Goal: Task Accomplishment & Management: Manage account settings

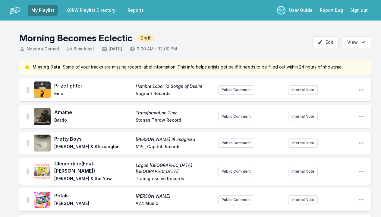
click at [44, 9] on link "My Playlist" at bounding box center [43, 10] width 30 height 11
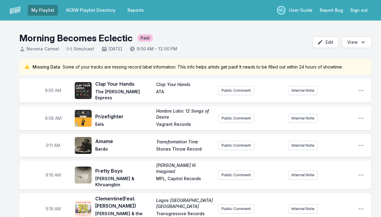
click at [72, 9] on link "KCRW Playlist Directory" at bounding box center [91, 10] width 56 height 11
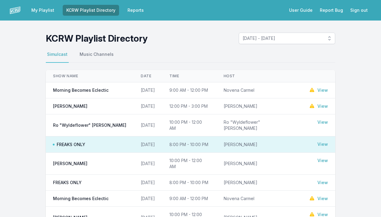
click at [322, 90] on link "View" at bounding box center [322, 90] width 11 height 6
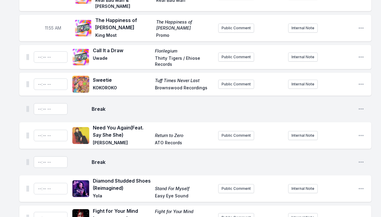
scroll to position [1299, 0]
click at [361, 106] on icon "Open playlist item options" at bounding box center [361, 109] width 6 height 6
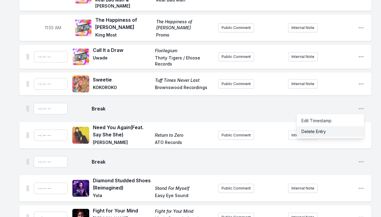
click at [334, 126] on button "Delete Entry" at bounding box center [331, 131] width 68 height 11
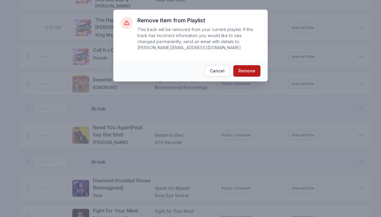
click at [255, 73] on button "Remove" at bounding box center [246, 70] width 27 height 11
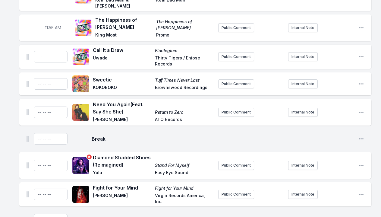
scroll to position [1366, 0]
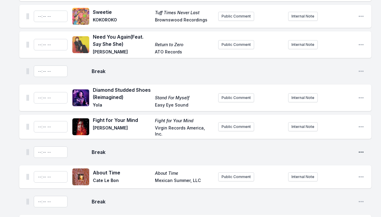
click at [360, 149] on icon "Open playlist item options" at bounding box center [361, 152] width 6 height 6
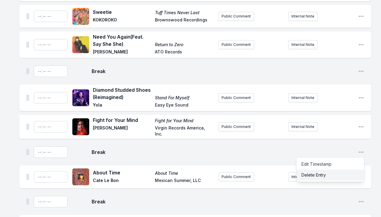
click at [320, 169] on button "Delete Entry" at bounding box center [331, 174] width 68 height 11
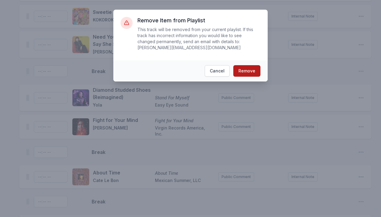
click at [247, 69] on button "Remove" at bounding box center [246, 70] width 27 height 11
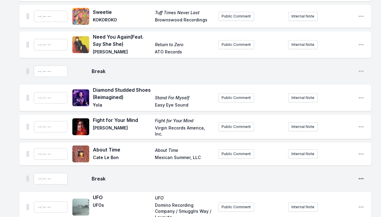
click at [361, 175] on icon "Open playlist item options" at bounding box center [361, 178] width 6 height 6
click at [332, 196] on button "Delete Entry" at bounding box center [331, 201] width 68 height 11
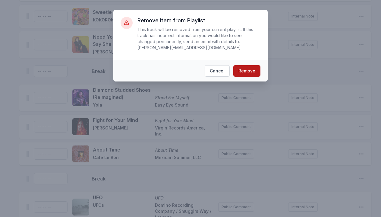
click at [244, 70] on button "Remove" at bounding box center [246, 70] width 27 height 11
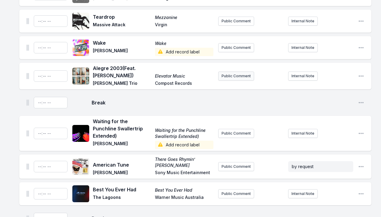
scroll to position [2304, 0]
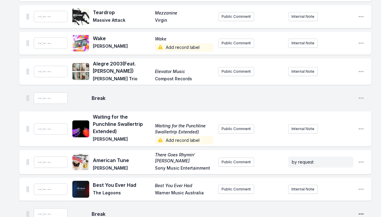
click at [362, 211] on icon "Open playlist item options" at bounding box center [361, 214] width 6 height 6
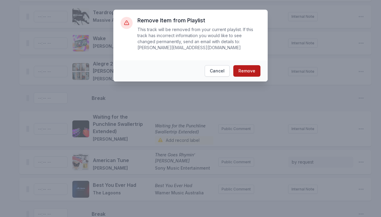
click at [239, 70] on button "Remove" at bounding box center [246, 70] width 27 height 11
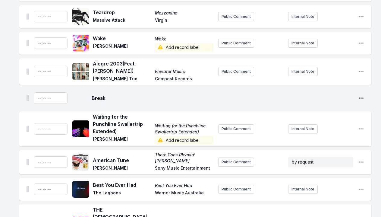
click at [361, 97] on icon "Open playlist item options" at bounding box center [361, 97] width 5 height 1
click at [335, 115] on button "Delete Entry" at bounding box center [331, 120] width 68 height 11
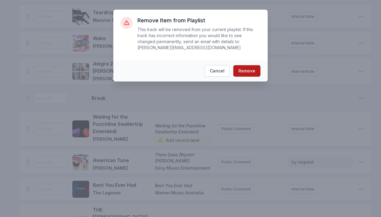
click at [241, 71] on button "Remove" at bounding box center [246, 70] width 27 height 11
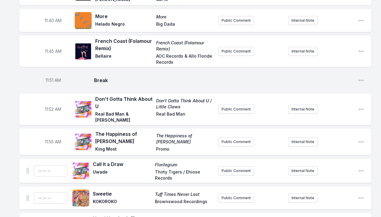
scroll to position [1195, 0]
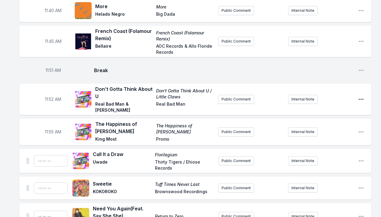
click at [359, 99] on icon "Open playlist item options" at bounding box center [361, 99] width 5 height 1
click at [331, 117] on button "Edit Track Details" at bounding box center [331, 122] width 68 height 11
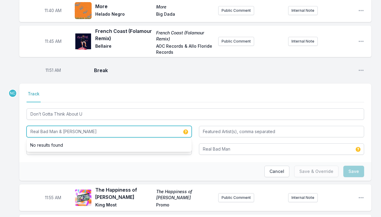
drag, startPoint x: 106, startPoint y: 92, endPoint x: 18, endPoint y: 93, distance: 87.7
click at [18, 93] on div "Missing Data Some of your tracks are missing record label information. This inf…" at bounding box center [190, 140] width 381 height 2552
click at [51, 126] on input "Real Bad Man & [PERSON_NAME]" at bounding box center [109, 131] width 165 height 11
drag, startPoint x: 63, startPoint y: 91, endPoint x: 22, endPoint y: 89, distance: 40.7
click at [22, 89] on div "Select a tab Track Track Don’t Gotta Think About U Real Bad Man & [PERSON_NAME]…" at bounding box center [195, 122] width 352 height 78
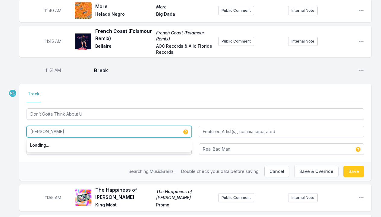
type input "[PERSON_NAME]"
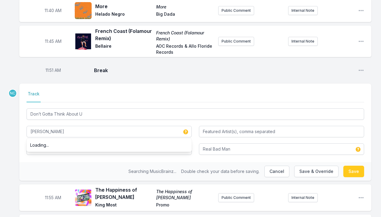
click at [35, 119] on div "Select a tab Track Track Don’t Gotta Think About U [PERSON_NAME] Loading... Don…" at bounding box center [195, 122] width 352 height 78
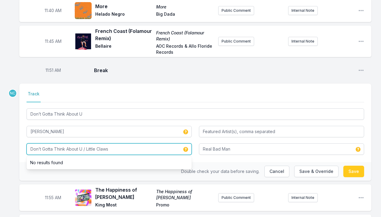
drag, startPoint x: 120, startPoint y: 109, endPoint x: 83, endPoint y: 109, distance: 36.2
click at [83, 143] on input "Don’t Gotta Think About U / Little Claws" at bounding box center [109, 148] width 165 height 11
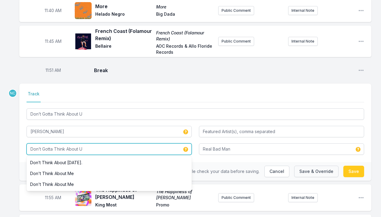
type input "Don’t Gotta Think About U"
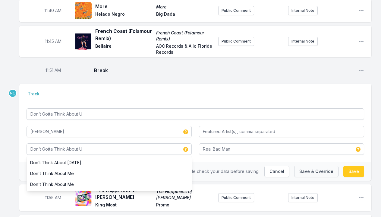
click at [320, 165] on button "Save & Override" at bounding box center [316, 170] width 44 height 11
type input "Real Bad Man & [PERSON_NAME]"
type input "Don’t Gotta Think About U / Little Claws"
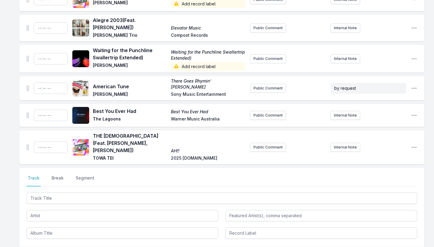
scroll to position [2227, 0]
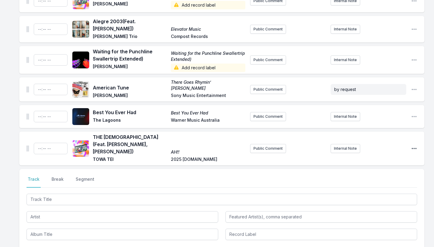
click at [381, 148] on icon "Open playlist item options" at bounding box center [414, 148] width 5 height 1
click at [375, 177] on button "Delete Entry" at bounding box center [384, 182] width 68 height 11
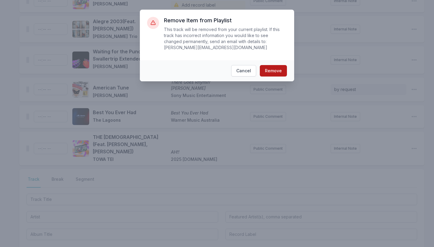
click at [279, 68] on button "Remove" at bounding box center [273, 70] width 27 height 11
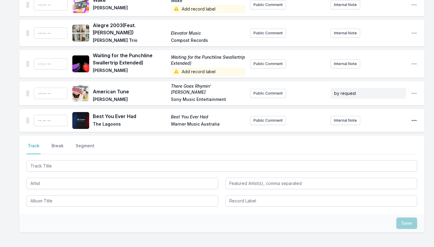
click at [381, 118] on icon "Open playlist item options" at bounding box center [414, 121] width 6 height 6
click at [359, 149] on button "Delete Entry" at bounding box center [384, 154] width 68 height 11
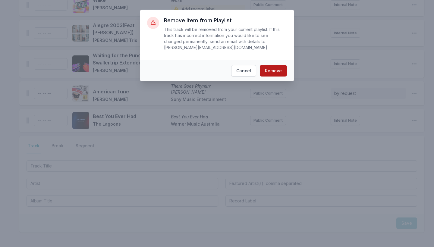
click at [275, 71] on button "Remove" at bounding box center [273, 70] width 27 height 11
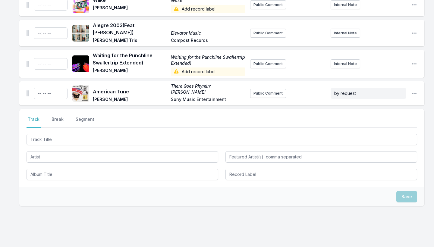
scroll to position [2196, 0]
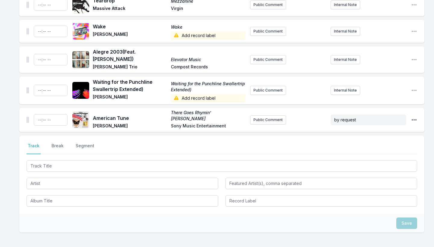
click at [381, 117] on icon "Open playlist item options" at bounding box center [414, 120] width 6 height 6
click at [364, 148] on button "Delete Entry" at bounding box center [384, 153] width 68 height 11
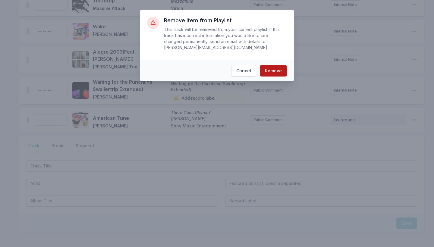
click at [283, 71] on button "Remove" at bounding box center [273, 70] width 27 height 11
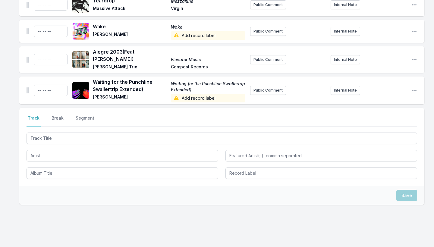
scroll to position [2170, 0]
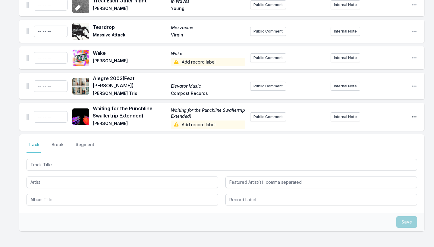
click at [381, 116] on icon "Open playlist item options" at bounding box center [414, 116] width 5 height 1
click at [370, 145] on button "Delete Entry" at bounding box center [384, 150] width 68 height 11
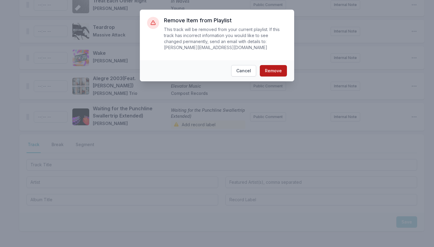
click at [279, 70] on button "Remove" at bounding box center [273, 70] width 27 height 11
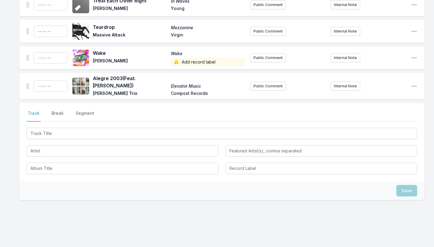
scroll to position [2138, 0]
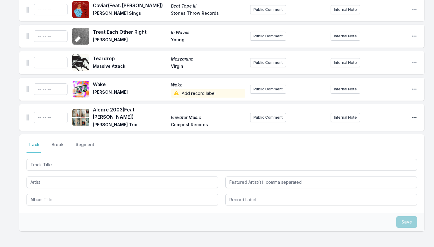
click at [381, 117] on icon "Open playlist item options" at bounding box center [414, 117] width 5 height 1
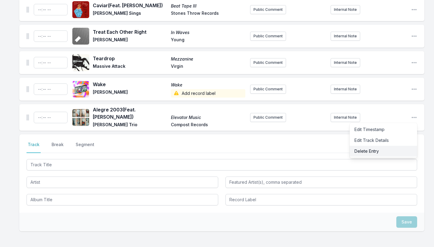
click at [370, 146] on button "Delete Entry" at bounding box center [384, 151] width 68 height 11
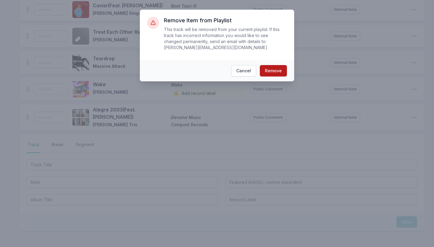
click at [273, 71] on button "Remove" at bounding box center [273, 70] width 27 height 11
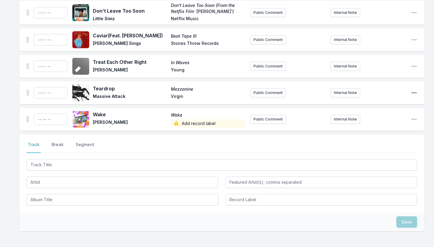
click at [381, 90] on icon "Open playlist item options" at bounding box center [414, 93] width 6 height 6
click at [381, 121] on button "Delete Entry" at bounding box center [384, 126] width 68 height 11
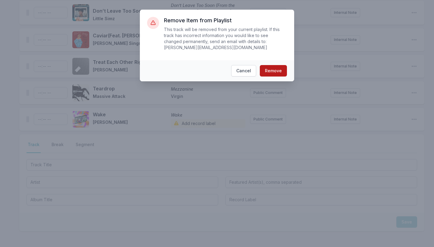
click at [272, 69] on button "Remove" at bounding box center [273, 70] width 27 height 11
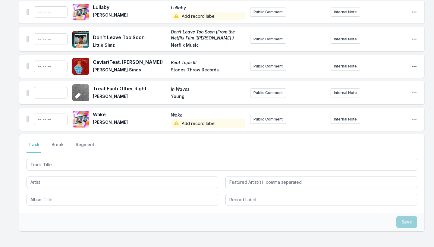
click at [381, 66] on icon "Open playlist item options" at bounding box center [414, 66] width 5 height 1
click at [381, 95] on button "Delete Entry" at bounding box center [384, 100] width 68 height 11
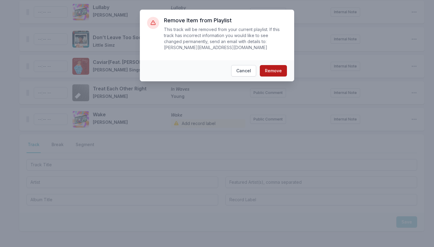
click at [269, 70] on button "Remove" at bounding box center [273, 70] width 27 height 11
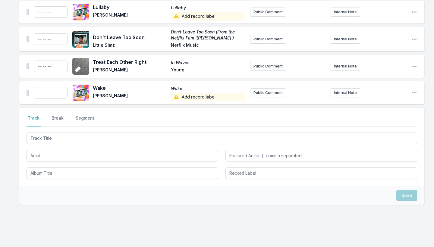
scroll to position [2055, 0]
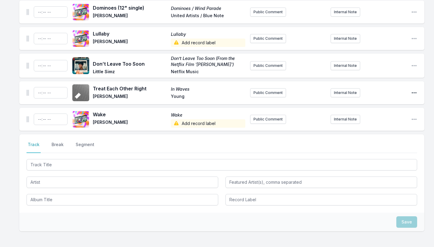
click at [381, 92] on icon "Open playlist item options" at bounding box center [414, 92] width 5 height 1
click at [370, 121] on button "Delete Entry" at bounding box center [384, 126] width 68 height 11
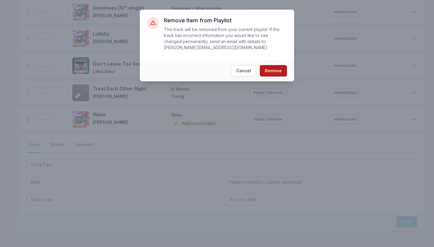
click at [266, 71] on button "Remove" at bounding box center [273, 70] width 27 height 11
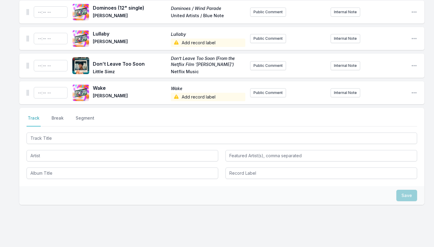
scroll to position [2029, 0]
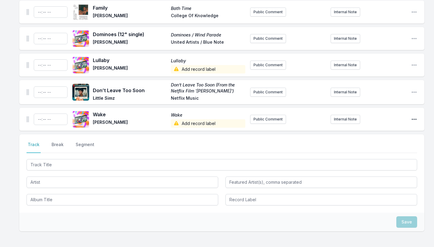
click at [381, 116] on icon "Open playlist item options" at bounding box center [414, 119] width 6 height 6
click at [379, 148] on button "Delete Entry" at bounding box center [384, 153] width 68 height 11
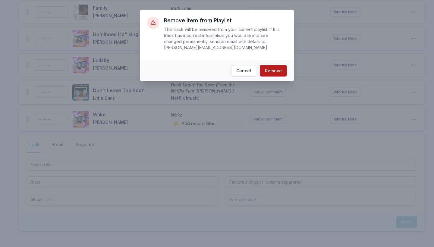
click at [272, 71] on button "Remove" at bounding box center [273, 70] width 27 height 11
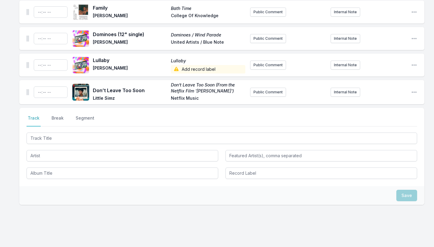
scroll to position [2002, 0]
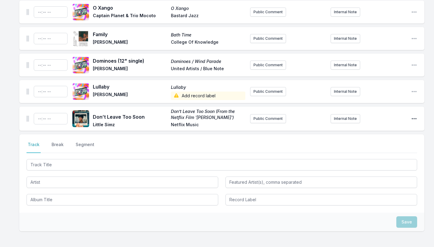
click at [381, 118] on icon "Open playlist item options" at bounding box center [414, 118] width 5 height 1
click at [374, 147] on button "Delete Entry" at bounding box center [384, 152] width 68 height 11
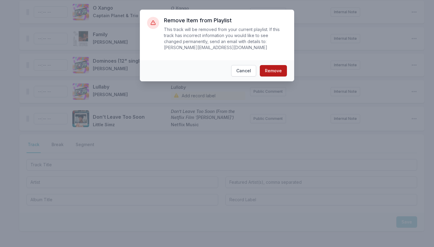
click at [278, 73] on button "Remove" at bounding box center [273, 70] width 27 height 11
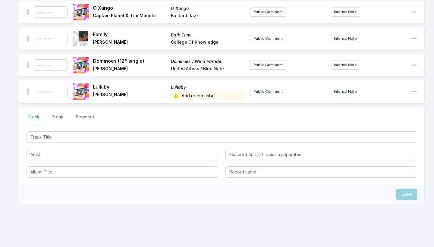
scroll to position [1974, 0]
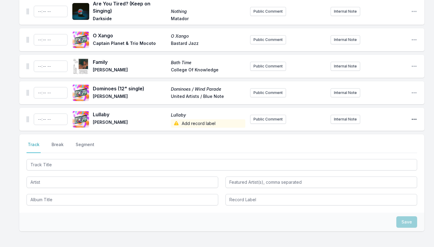
click at [381, 116] on icon "Open playlist item options" at bounding box center [414, 119] width 6 height 6
click at [375, 148] on button "Delete Entry" at bounding box center [384, 153] width 68 height 11
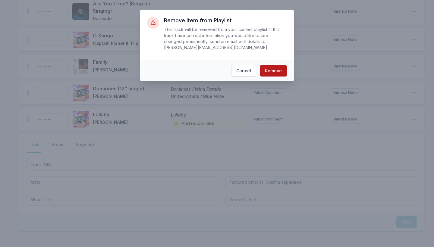
click at [274, 71] on button "Remove" at bounding box center [273, 70] width 27 height 11
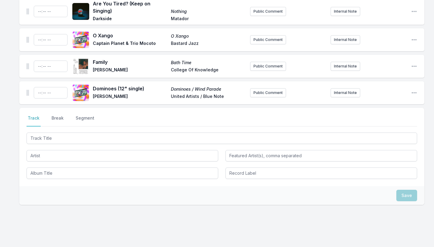
scroll to position [1948, 0]
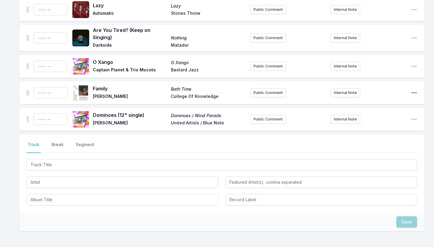
click at [381, 90] on icon "Open playlist item options" at bounding box center [414, 93] width 6 height 6
click at [381, 121] on button "Delete Entry" at bounding box center [384, 126] width 68 height 11
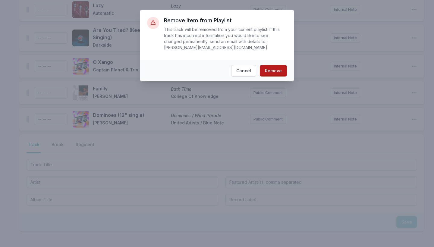
click at [276, 68] on button "Remove" at bounding box center [273, 70] width 27 height 11
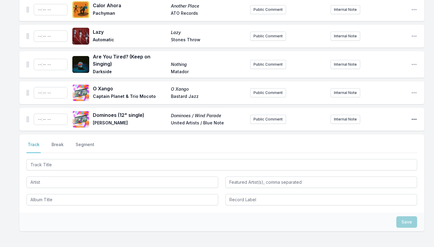
click at [381, 116] on icon "Open playlist item options" at bounding box center [414, 119] width 6 height 6
click at [375, 148] on button "Delete Entry" at bounding box center [384, 153] width 68 height 11
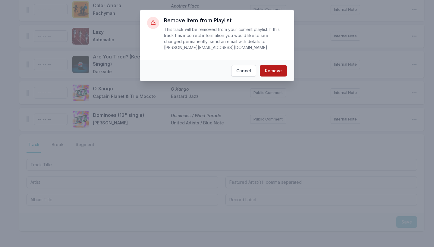
click at [270, 69] on button "Remove" at bounding box center [273, 70] width 27 height 11
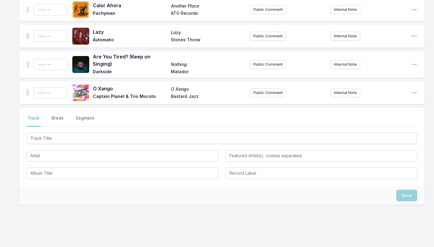
scroll to position [1895, 0]
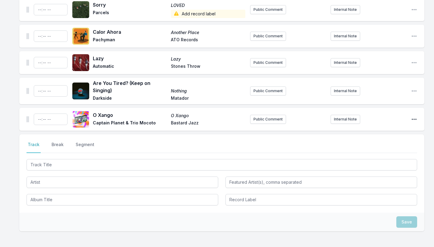
click at [381, 116] on icon "Open playlist item options" at bounding box center [414, 119] width 6 height 6
click at [365, 148] on button "Delete Entry" at bounding box center [384, 153] width 68 height 11
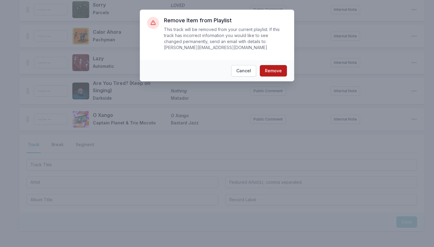
click at [273, 71] on button "Remove" at bounding box center [273, 70] width 27 height 11
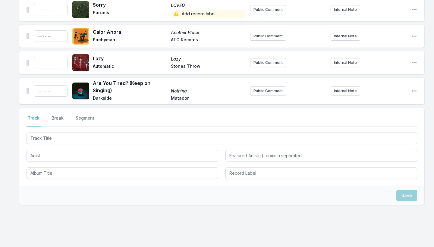
scroll to position [1868, 0]
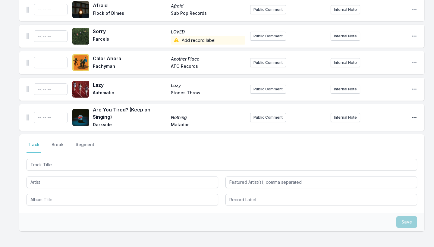
click at [381, 115] on icon "Open playlist item options" at bounding box center [414, 118] width 6 height 6
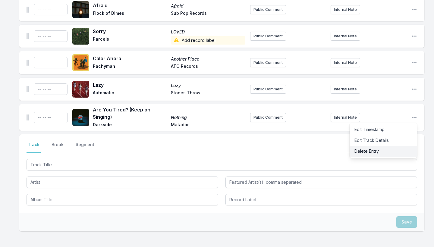
click at [368, 146] on button "Delete Entry" at bounding box center [384, 151] width 68 height 11
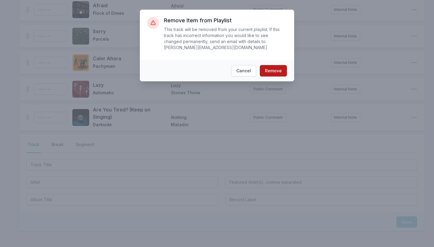
click at [275, 73] on button "Remove" at bounding box center [273, 70] width 27 height 11
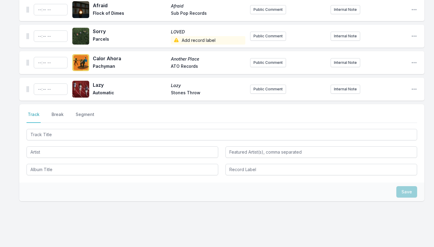
scroll to position [1838, 0]
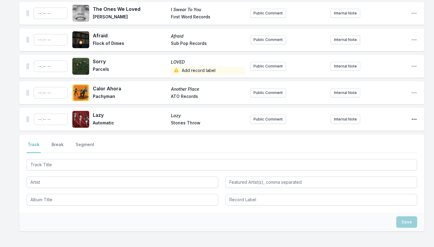
click at [381, 116] on icon "Open playlist item options" at bounding box center [414, 119] width 6 height 6
click at [366, 148] on button "Delete Entry" at bounding box center [384, 153] width 68 height 11
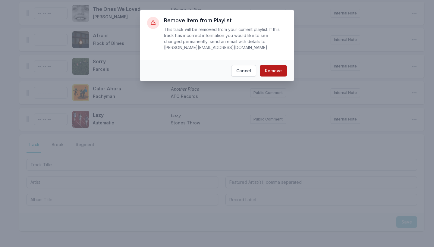
click at [280, 67] on button "Remove" at bounding box center [273, 70] width 27 height 11
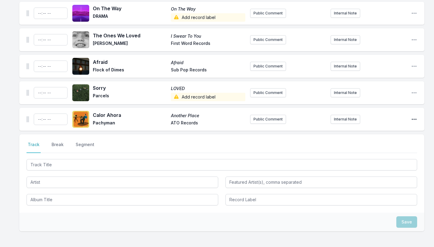
click at [381, 116] on icon "Open playlist item options" at bounding box center [414, 119] width 6 height 6
click at [362, 148] on button "Delete Entry" at bounding box center [384, 153] width 68 height 11
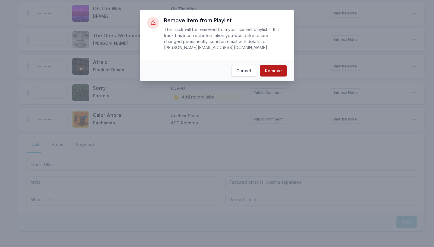
click at [271, 69] on button "Remove" at bounding box center [273, 70] width 27 height 11
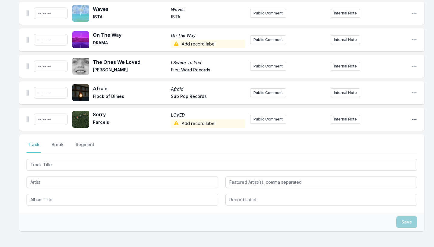
click at [381, 116] on icon "Open playlist item options" at bounding box center [414, 119] width 6 height 6
click at [372, 148] on button "Delete Entry" at bounding box center [384, 153] width 68 height 11
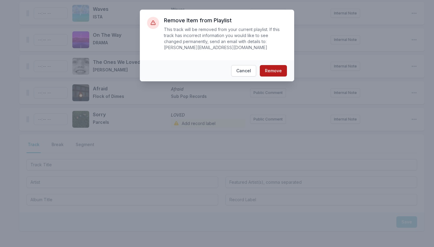
click at [272, 73] on button "Remove" at bounding box center [273, 70] width 27 height 11
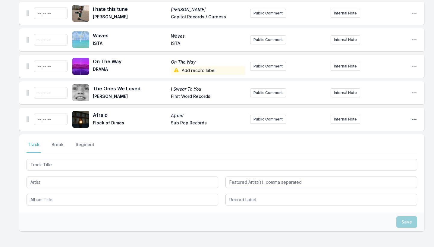
click at [381, 116] on icon "Open playlist item options" at bounding box center [414, 119] width 6 height 6
click at [370, 148] on button "Delete Entry" at bounding box center [384, 153] width 68 height 11
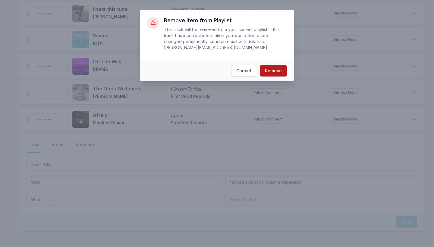
click at [270, 72] on button "Remove" at bounding box center [273, 70] width 27 height 11
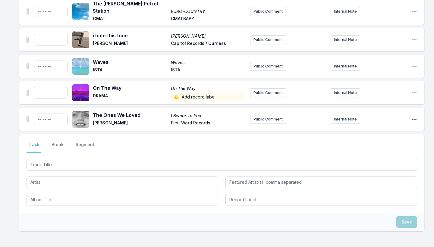
click at [381, 116] on icon "Open playlist item options" at bounding box center [414, 119] width 6 height 6
click at [368, 148] on button "Delete Entry" at bounding box center [384, 153] width 68 height 11
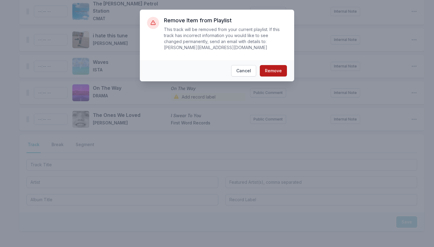
click at [272, 68] on button "Remove" at bounding box center [273, 70] width 27 height 11
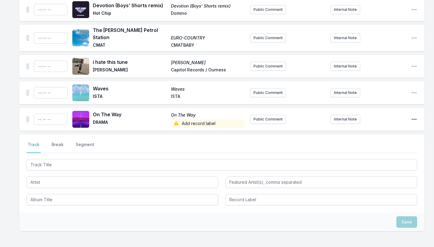
click at [381, 116] on icon "Open playlist item options" at bounding box center [414, 119] width 6 height 6
click at [368, 148] on button "Delete Entry" at bounding box center [384, 153] width 68 height 11
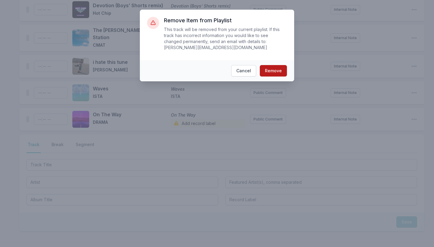
click at [272, 72] on button "Remove" at bounding box center [273, 70] width 27 height 11
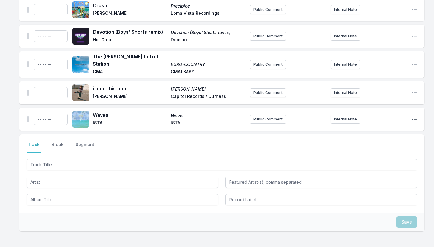
click at [381, 116] on icon "Open playlist item options" at bounding box center [414, 119] width 6 height 6
click at [370, 148] on button "Delete Entry" at bounding box center [384, 153] width 68 height 11
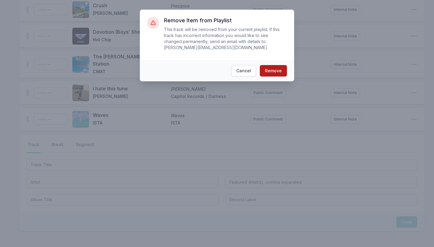
click at [265, 69] on button "Remove" at bounding box center [273, 70] width 27 height 11
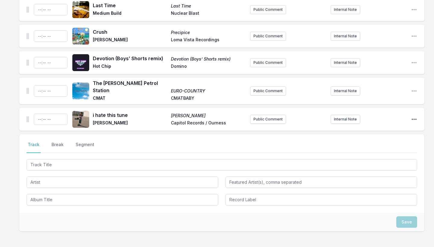
click at [381, 116] on icon "Open playlist item options" at bounding box center [414, 119] width 6 height 6
click at [377, 148] on button "Delete Entry" at bounding box center [384, 153] width 68 height 11
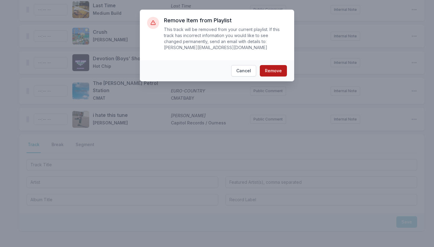
click at [279, 68] on button "Remove" at bounding box center [273, 70] width 27 height 11
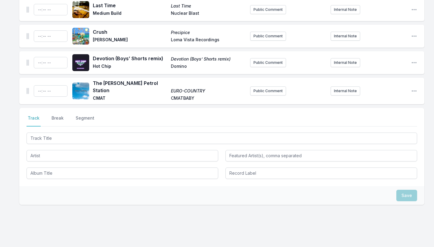
scroll to position [1626, 0]
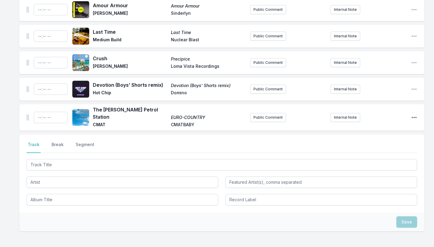
click at [381, 115] on icon "Open playlist item options" at bounding box center [414, 118] width 6 height 6
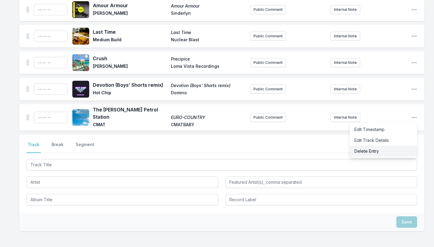
click at [371, 146] on button "Delete Entry" at bounding box center [384, 151] width 68 height 11
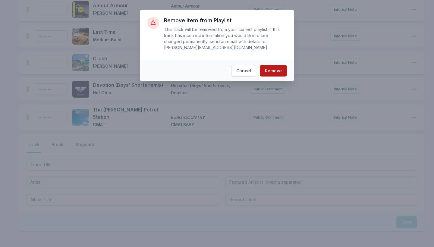
click at [272, 68] on button "Remove" at bounding box center [273, 70] width 27 height 11
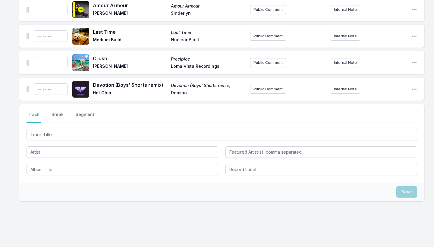
scroll to position [1599, 0]
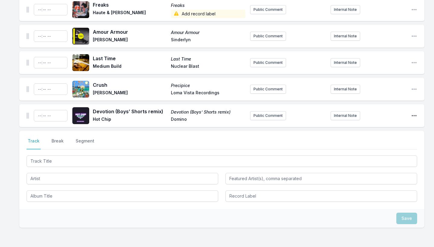
click at [381, 113] on icon "Open playlist item options" at bounding box center [414, 116] width 6 height 6
click at [381, 144] on button "Delete Entry" at bounding box center [384, 149] width 68 height 11
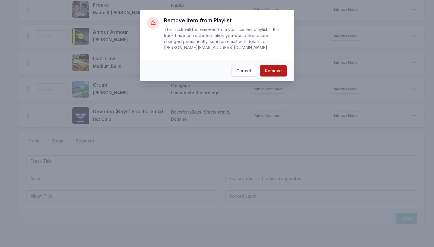
click at [273, 72] on button "Remove" at bounding box center [273, 70] width 27 height 11
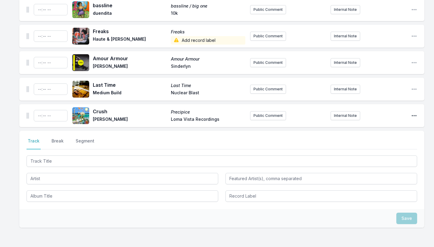
click at [381, 115] on icon "Open playlist item options" at bounding box center [414, 115] width 5 height 1
click at [380, 144] on button "Delete Entry" at bounding box center [384, 149] width 68 height 11
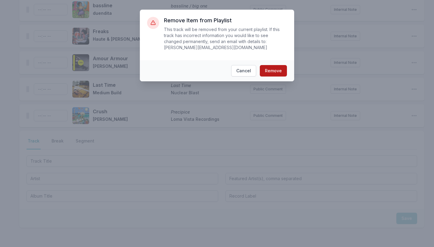
click at [272, 71] on button "Remove" at bounding box center [273, 70] width 27 height 11
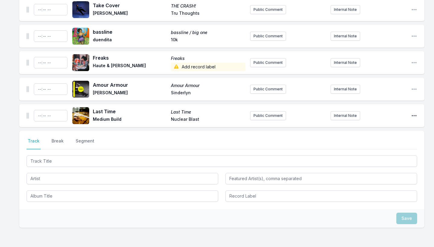
click at [381, 113] on icon "Open playlist item options" at bounding box center [414, 116] width 6 height 6
click at [380, 144] on button "Delete Entry" at bounding box center [384, 149] width 68 height 11
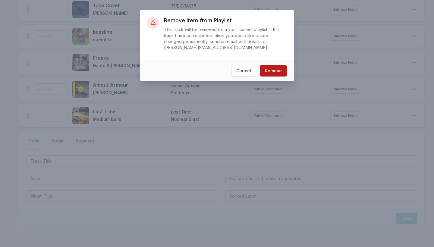
click at [273, 70] on button "Remove" at bounding box center [273, 70] width 27 height 11
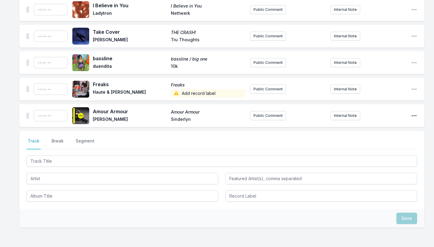
click at [381, 115] on icon "Open playlist item options" at bounding box center [414, 115] width 5 height 1
click at [372, 144] on button "Delete Entry" at bounding box center [384, 149] width 68 height 11
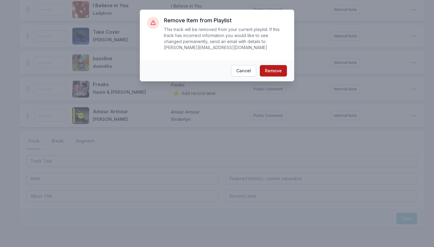
click at [268, 70] on button "Remove" at bounding box center [273, 70] width 27 height 11
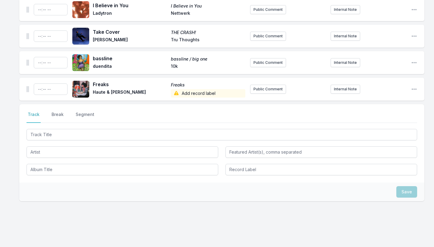
scroll to position [1493, 0]
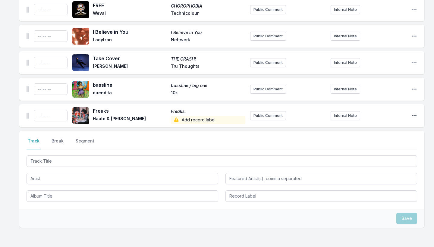
click at [381, 113] on icon "Open playlist item options" at bounding box center [414, 116] width 6 height 6
click at [371, 144] on button "Delete Entry" at bounding box center [384, 149] width 68 height 11
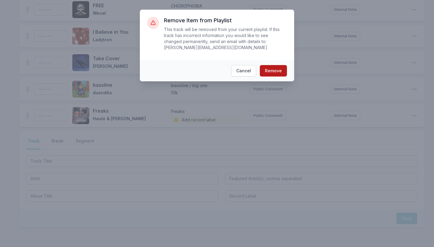
click at [279, 72] on button "Remove" at bounding box center [273, 70] width 27 height 11
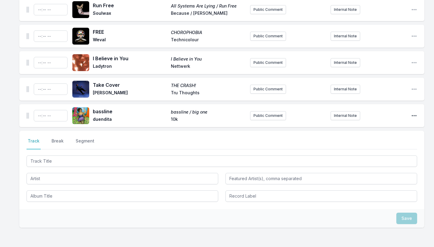
click at [381, 113] on icon "Open playlist item options" at bounding box center [414, 116] width 6 height 6
click at [365, 144] on button "Delete Entry" at bounding box center [384, 149] width 68 height 11
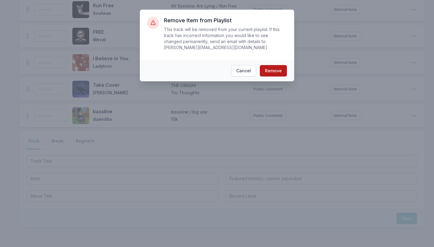
click at [278, 71] on button "Remove" at bounding box center [273, 70] width 27 height 11
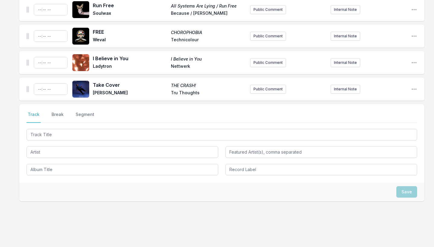
scroll to position [1440, 0]
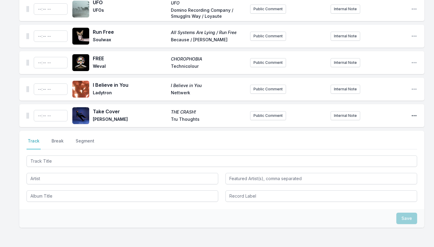
click at [381, 113] on icon "Open playlist item options" at bounding box center [414, 116] width 6 height 6
click at [359, 144] on button "Delete Entry" at bounding box center [384, 149] width 68 height 11
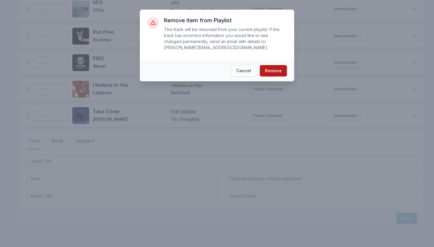
click at [274, 71] on button "Remove" at bounding box center [273, 70] width 27 height 11
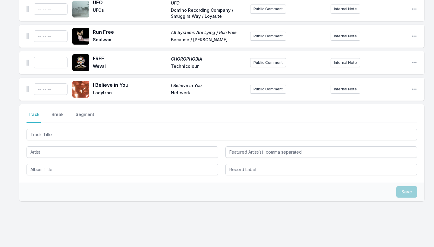
scroll to position [1414, 0]
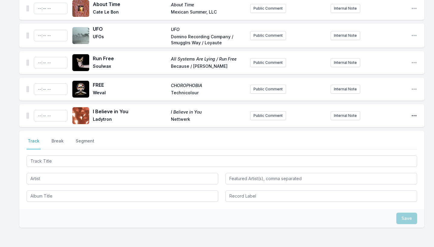
click at [381, 115] on icon "Open playlist item options" at bounding box center [414, 115] width 5 height 1
click at [361, 144] on button "Delete Entry" at bounding box center [384, 149] width 68 height 11
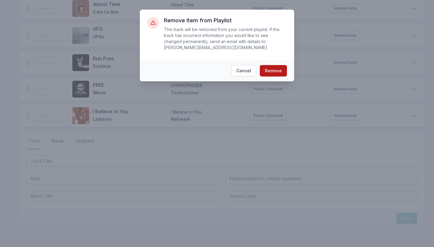
click at [275, 68] on button "Remove" at bounding box center [273, 70] width 27 height 11
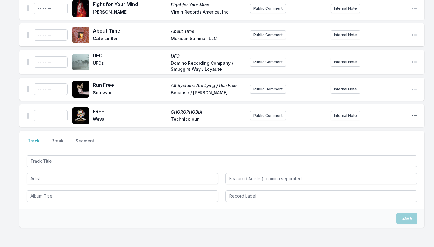
click at [381, 115] on icon "Open playlist item options" at bounding box center [414, 115] width 5 height 1
click at [364, 144] on button "Delete Entry" at bounding box center [384, 149] width 68 height 11
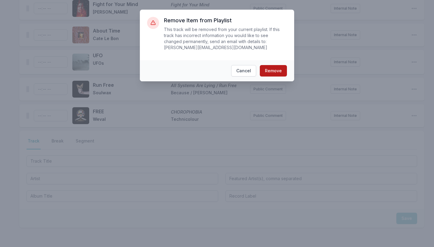
click at [282, 72] on button "Remove" at bounding box center [273, 70] width 27 height 11
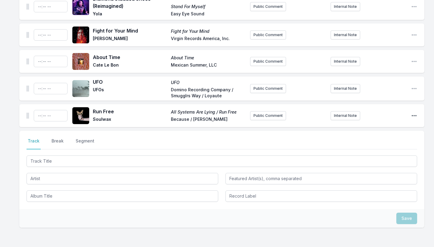
click at [381, 113] on icon "Open playlist item options" at bounding box center [414, 116] width 6 height 6
click at [361, 144] on button "Delete Entry" at bounding box center [384, 149] width 68 height 11
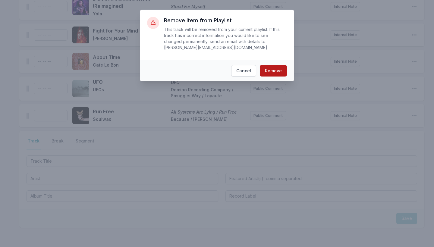
click at [276, 71] on button "Remove" at bounding box center [273, 70] width 27 height 11
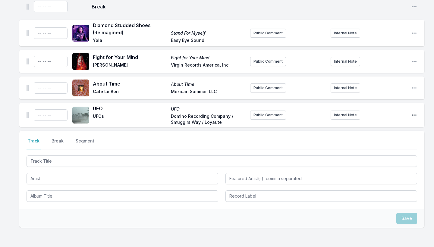
click at [381, 112] on icon "Open playlist item options" at bounding box center [414, 115] width 6 height 6
click at [370, 143] on button "Delete Entry" at bounding box center [384, 148] width 68 height 11
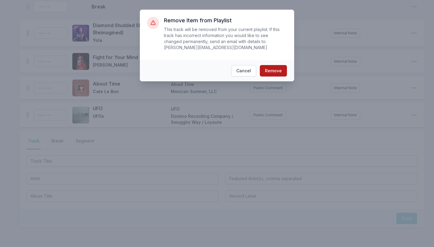
click at [266, 70] on button "Remove" at bounding box center [273, 70] width 27 height 11
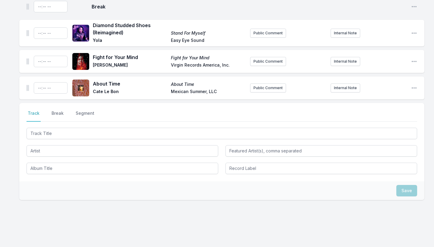
scroll to position [1306, 0]
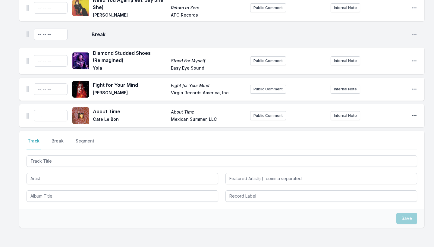
click at [381, 115] on icon "Open playlist item options" at bounding box center [414, 115] width 5 height 1
click at [370, 144] on button "Delete Entry" at bounding box center [384, 149] width 68 height 11
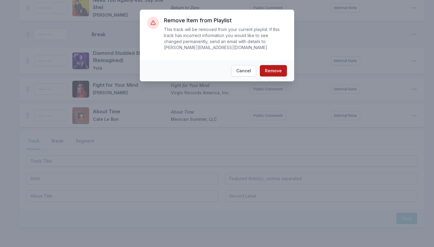
click at [274, 72] on button "Remove" at bounding box center [273, 70] width 27 height 11
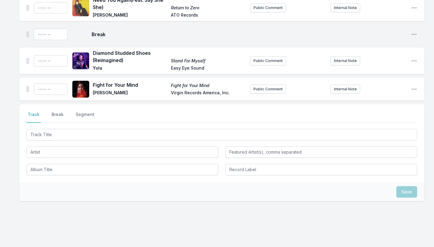
scroll to position [1280, 0]
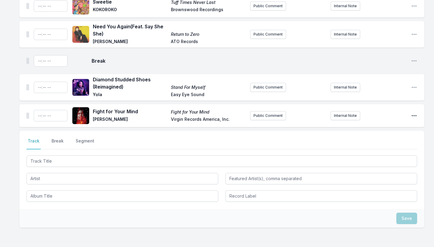
click at [381, 113] on icon "Open playlist item options" at bounding box center [414, 116] width 6 height 6
click at [354, 144] on button "Delete Entry" at bounding box center [384, 149] width 68 height 11
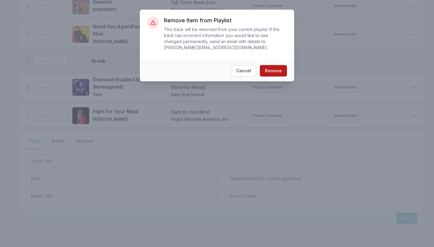
click at [269, 69] on button "Remove" at bounding box center [273, 70] width 27 height 11
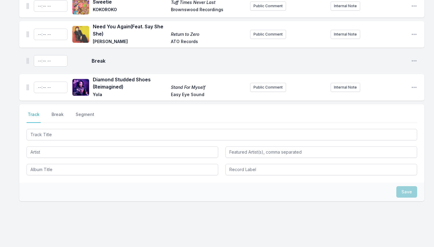
scroll to position [1253, 0]
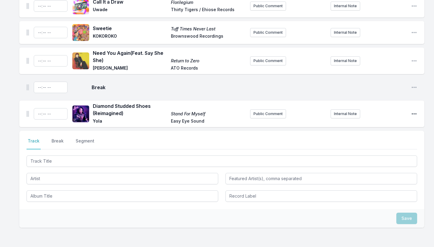
click at [381, 111] on icon "Open playlist item options" at bounding box center [414, 114] width 6 height 6
click at [379, 142] on button "Delete Entry" at bounding box center [384, 147] width 68 height 11
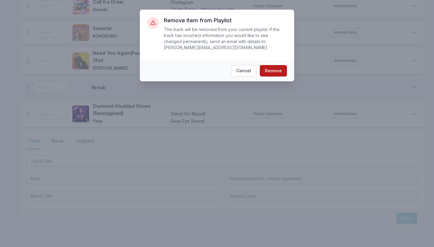
click at [272, 72] on button "Remove" at bounding box center [273, 70] width 27 height 11
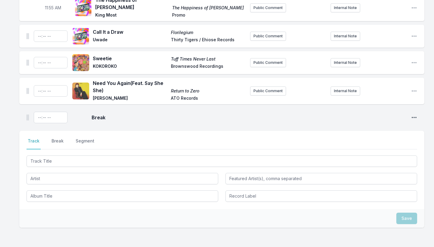
click at [381, 117] on icon "Open playlist item options" at bounding box center [414, 117] width 5 height 1
click at [376, 135] on button "Delete Entry" at bounding box center [384, 140] width 68 height 11
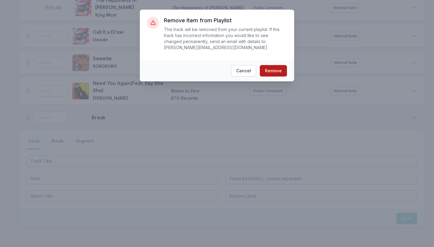
click at [277, 74] on button "Remove" at bounding box center [273, 70] width 27 height 11
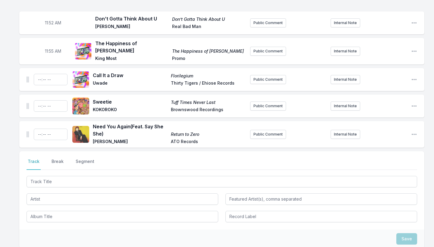
scroll to position [1164, 0]
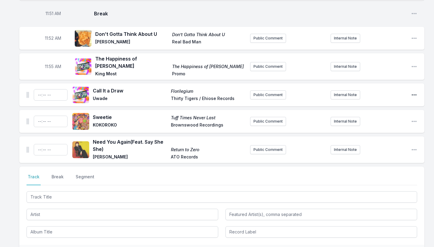
click at [381, 92] on icon "Open playlist item options" at bounding box center [414, 95] width 6 height 6
click at [381, 123] on button "Delete Entry" at bounding box center [384, 128] width 68 height 11
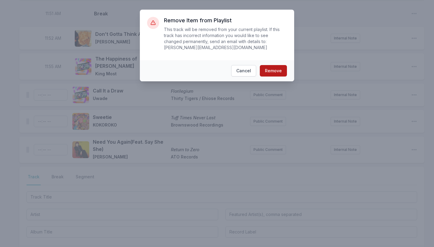
click at [281, 70] on button "Remove" at bounding box center [273, 70] width 27 height 11
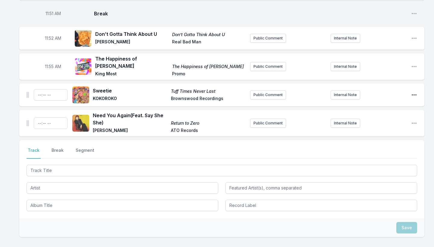
click at [381, 92] on icon "Open playlist item options" at bounding box center [414, 95] width 6 height 6
click at [364, 123] on button "Delete Entry" at bounding box center [384, 128] width 68 height 11
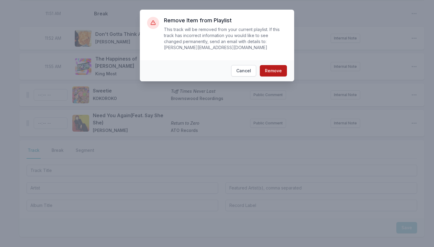
click at [272, 71] on button "Remove" at bounding box center [273, 70] width 27 height 11
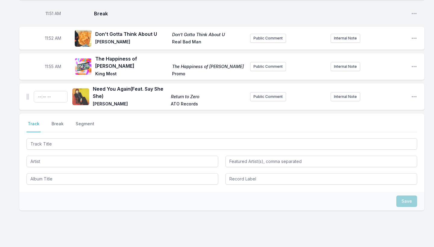
scroll to position [1146, 0]
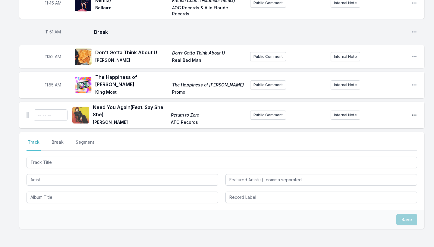
click at [381, 112] on icon "Open playlist item options" at bounding box center [414, 115] width 6 height 6
click at [381, 143] on button "Delete Entry" at bounding box center [384, 148] width 68 height 11
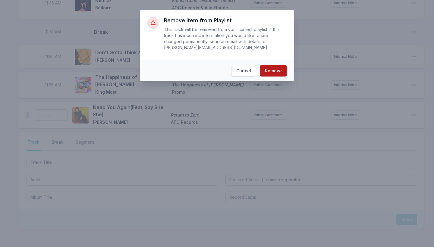
click at [270, 70] on button "Remove" at bounding box center [273, 70] width 27 height 11
